Goal: Complete application form

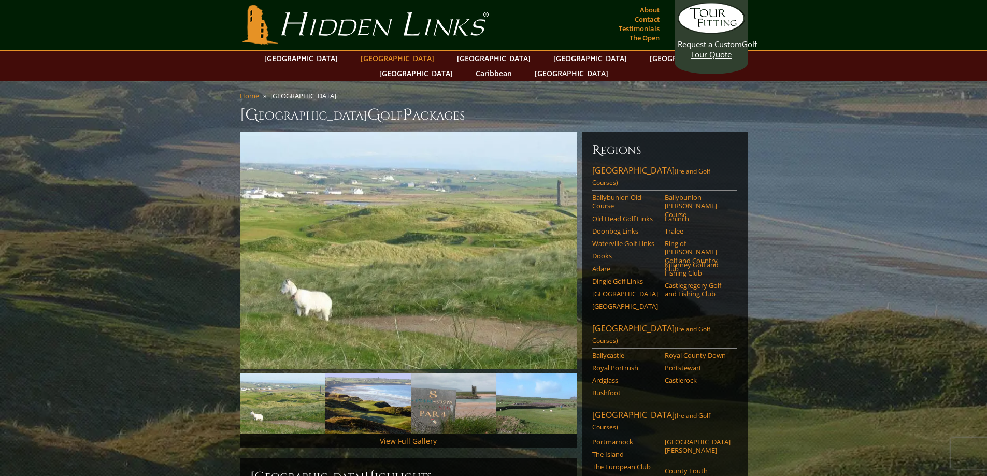
click at [383, 58] on link "[GEOGRAPHIC_DATA]" at bounding box center [397, 58] width 84 height 15
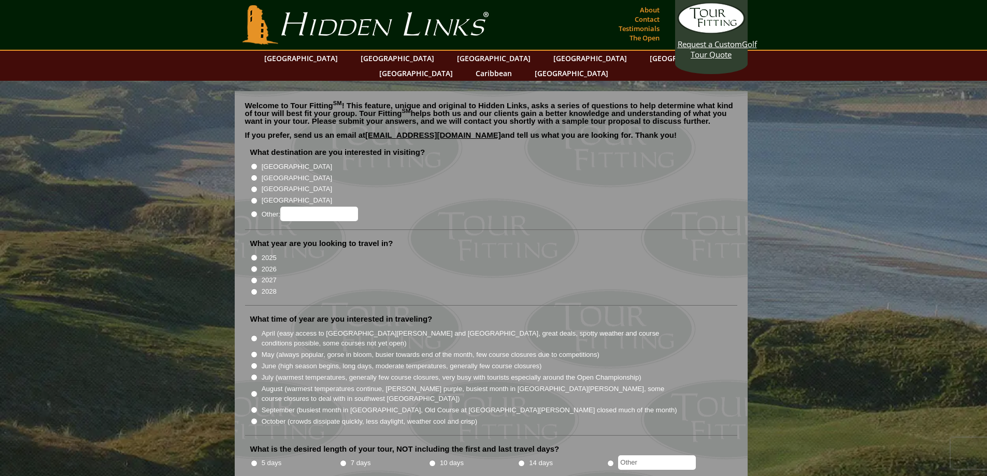
click at [253, 175] on input "[GEOGRAPHIC_DATA]" at bounding box center [254, 178] width 7 height 7
radio input "true"
click at [253, 266] on input "2026" at bounding box center [254, 269] width 7 height 7
radio input "true"
click at [253, 351] on input "May (always popular, gorse in bloom, busier towards end of the month, few cours…" at bounding box center [254, 354] width 7 height 7
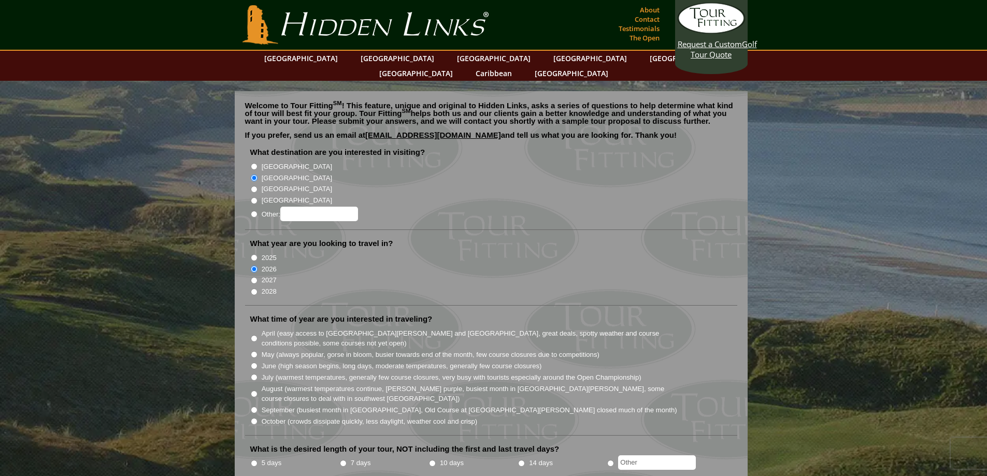
radio input "true"
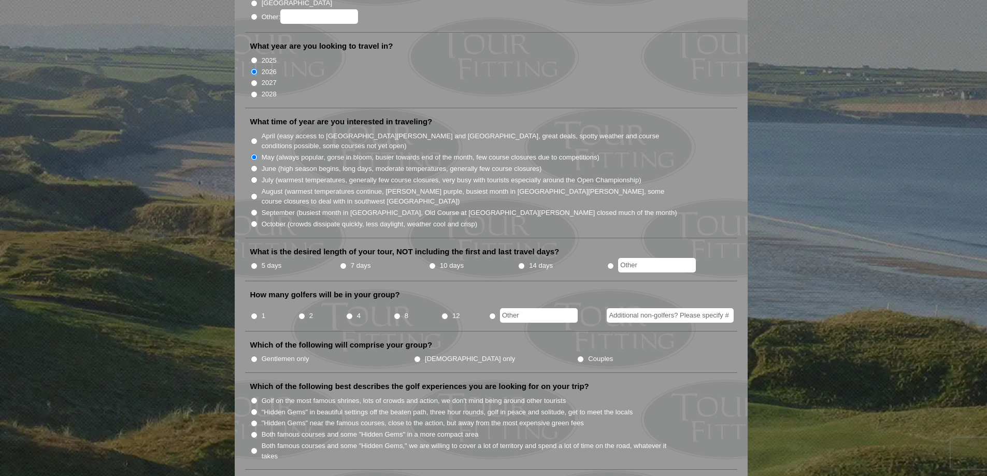
scroll to position [207, 0]
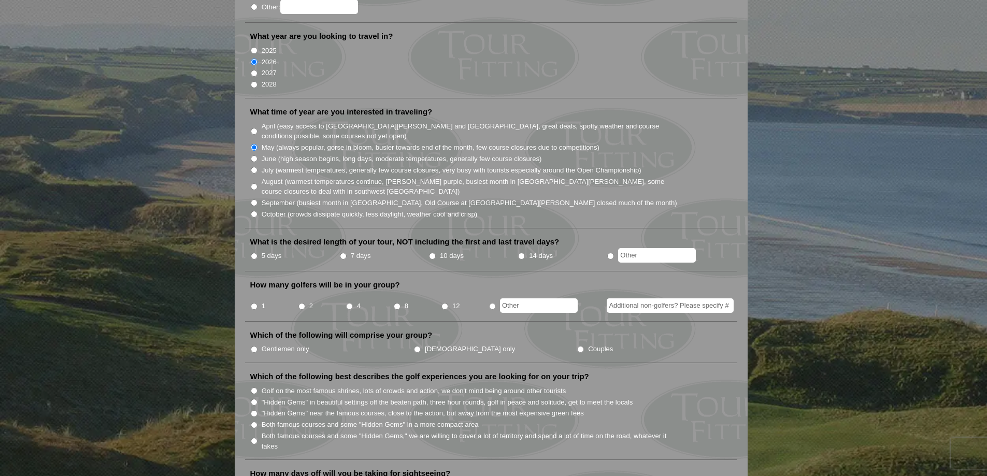
click at [432, 253] on input "10 days" at bounding box center [432, 256] width 7 height 7
radio input "true"
click at [252, 303] on input "1" at bounding box center [254, 306] width 7 height 7
radio input "true"
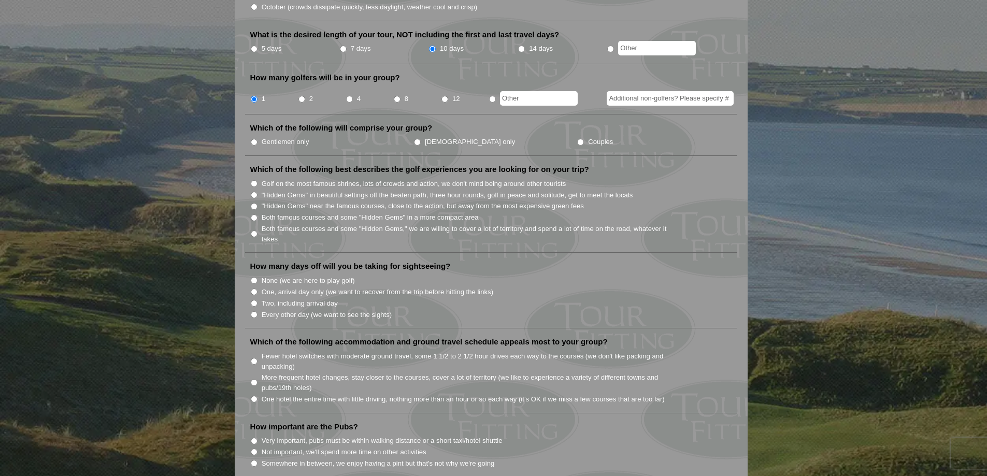
click at [252, 277] on input "None (we are here to play golf)" at bounding box center [254, 280] width 7 height 7
radio input "true"
click at [252, 277] on input "None (we are here to play golf)" at bounding box center [254, 280] width 7 height 7
click at [254, 300] on input "Two, including arrival day" at bounding box center [254, 303] width 7 height 7
radio input "true"
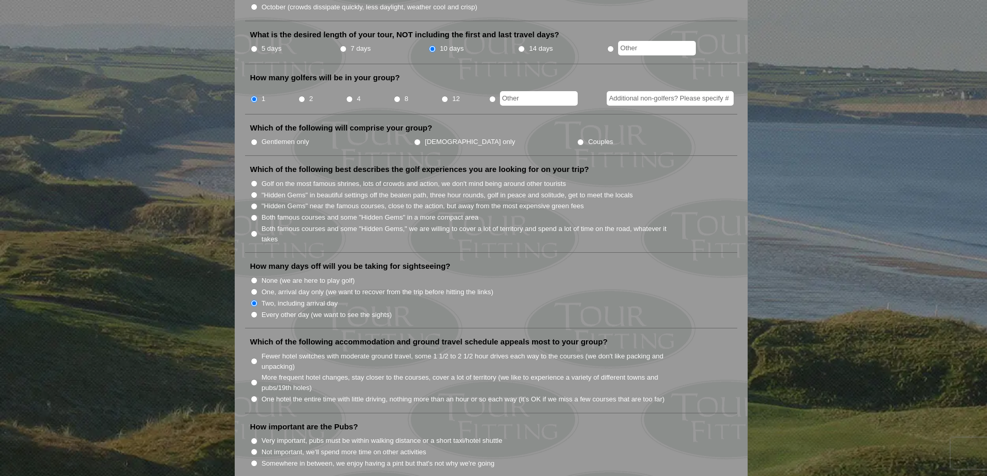
click at [251, 379] on input "More frequent hotel changes, stay closer to the courses, cover a lot of territo…" at bounding box center [254, 382] width 7 height 7
radio input "true"
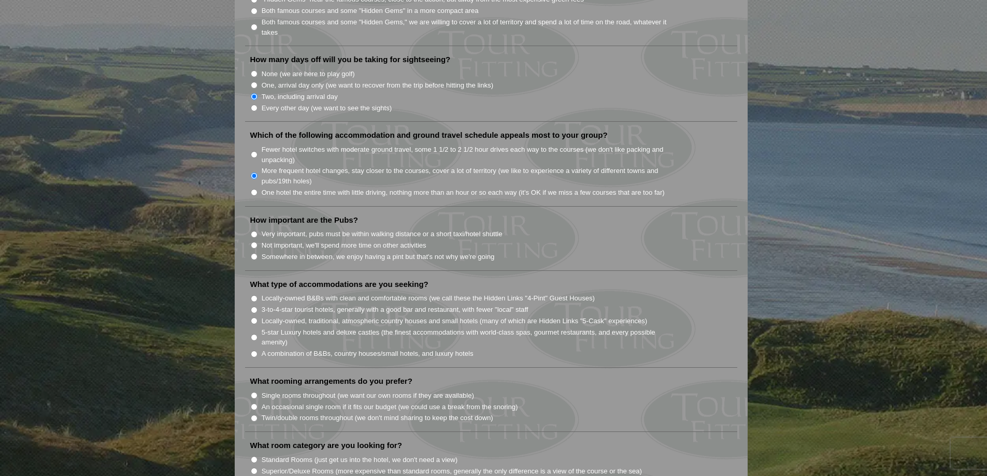
scroll to position [622, 0]
click at [254, 253] on input "Somewhere in between, we enjoy having a pint but that's not why we're going" at bounding box center [254, 256] width 7 height 7
radio input "true"
click at [254, 295] on input "Locally-owned B&Bs with clean and comfortable rooms (we call these the Hidden L…" at bounding box center [254, 298] width 7 height 7
radio input "true"
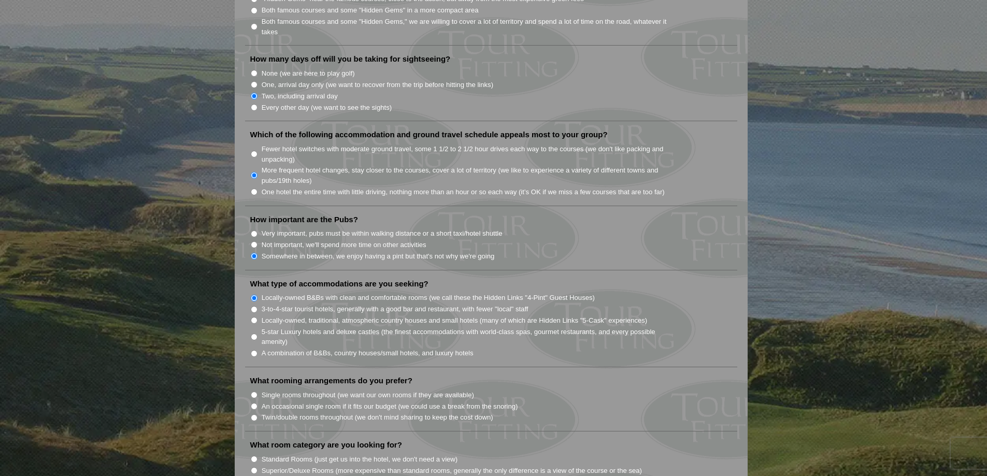
click at [254, 392] on input "Single rooms throughout (we want our own rooms if they are available)" at bounding box center [254, 395] width 7 height 7
radio input "true"
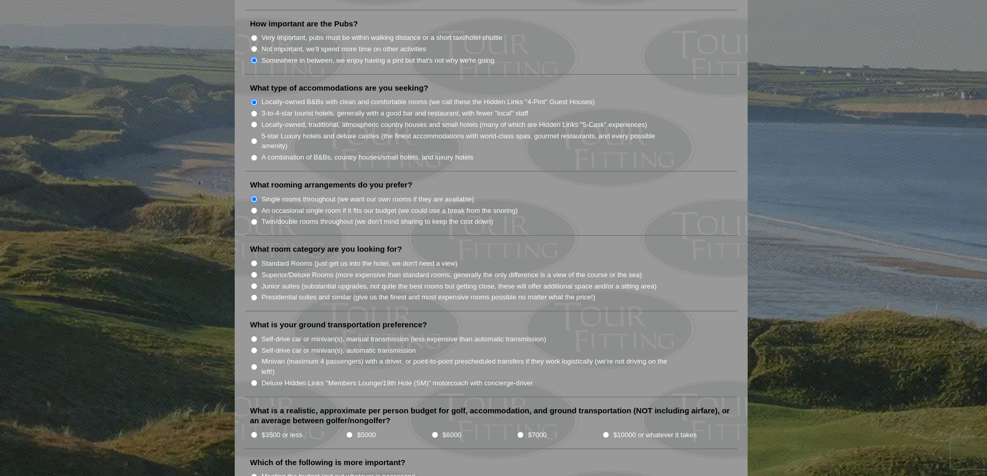
scroll to position [829, 0]
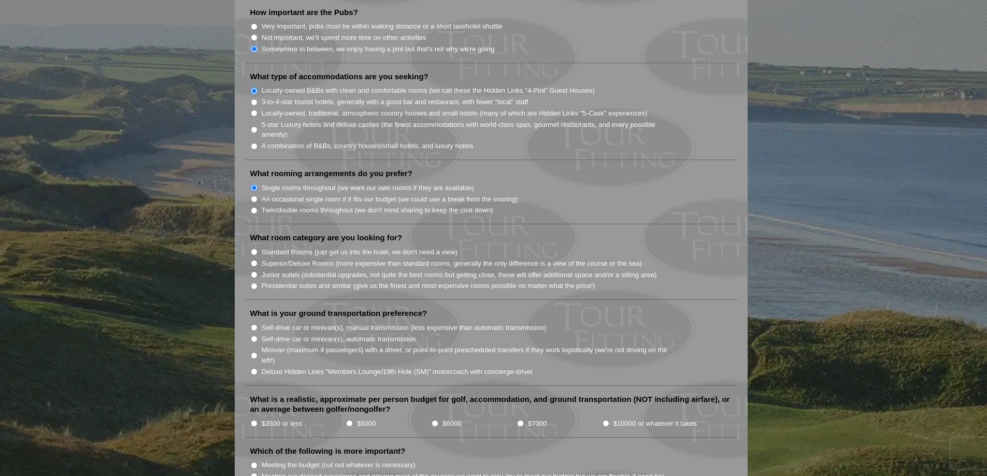
click at [254, 249] on input "Standard Rooms (just get us into the hotel, we don't need a view)" at bounding box center [254, 252] width 7 height 7
radio input "true"
click at [254, 368] on input "Deluxe Hidden Links "Members Lounge/19th Hole (SM)" motorcoach with concierge-d…" at bounding box center [254, 371] width 7 height 7
radio input "true"
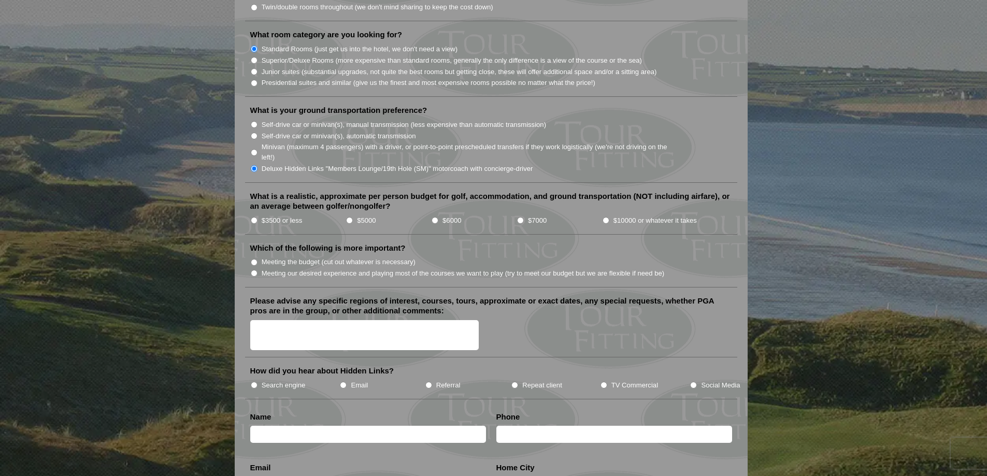
scroll to position [1036, 0]
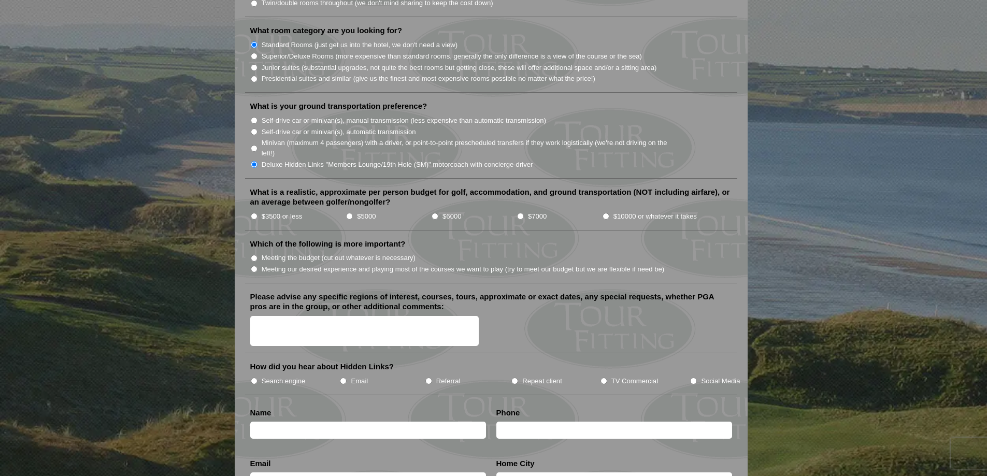
click at [519, 213] on input "$7000" at bounding box center [520, 216] width 7 height 7
radio input "true"
click at [253, 266] on input "Meeting our desired experience and playing most of the courses we want to play …" at bounding box center [254, 269] width 7 height 7
radio input "true"
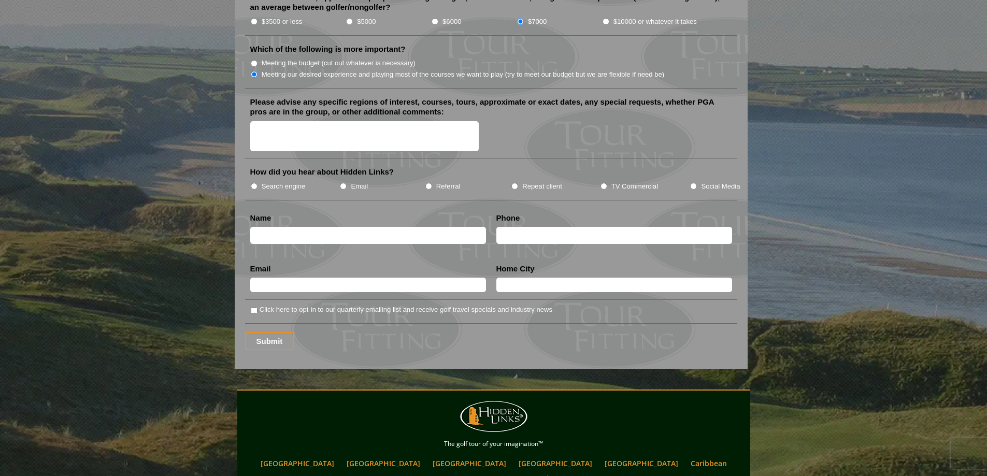
scroll to position [1243, 0]
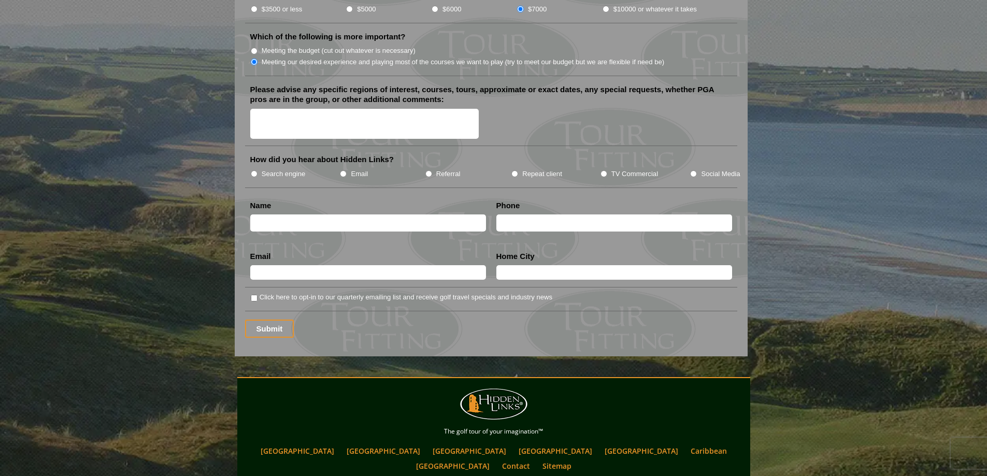
click at [345, 170] on input "Email" at bounding box center [343, 173] width 7 height 7
radio input "true"
